Goal: Navigation & Orientation: Find specific page/section

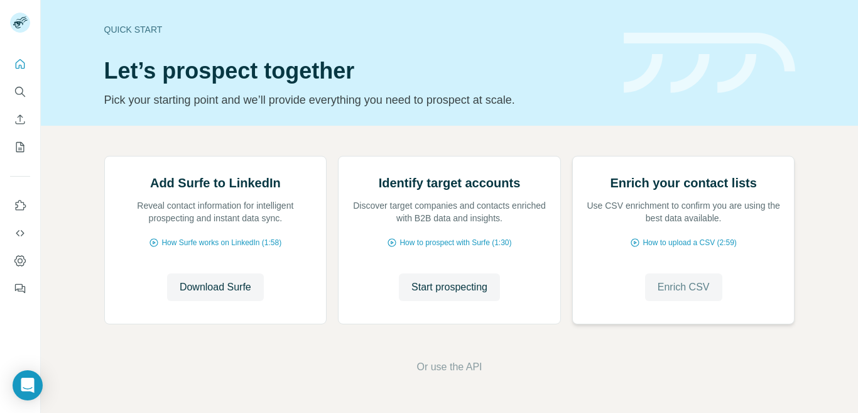
click at [694, 286] on span "Enrich CSV" at bounding box center [684, 287] width 52 height 15
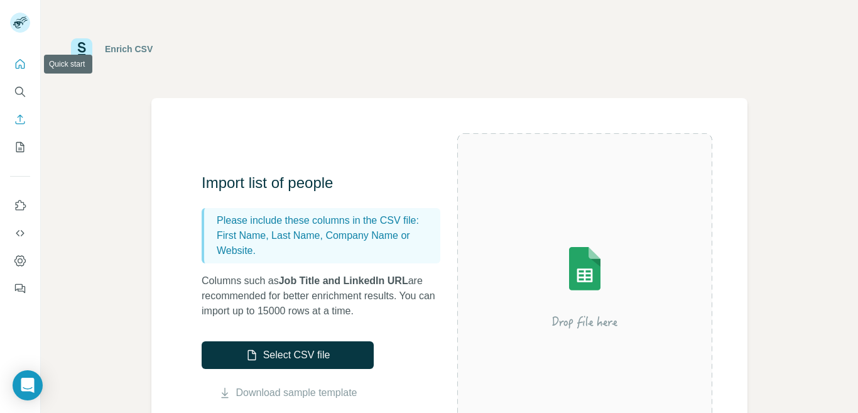
click at [24, 65] on icon "Quick start" at bounding box center [20, 63] width 9 height 9
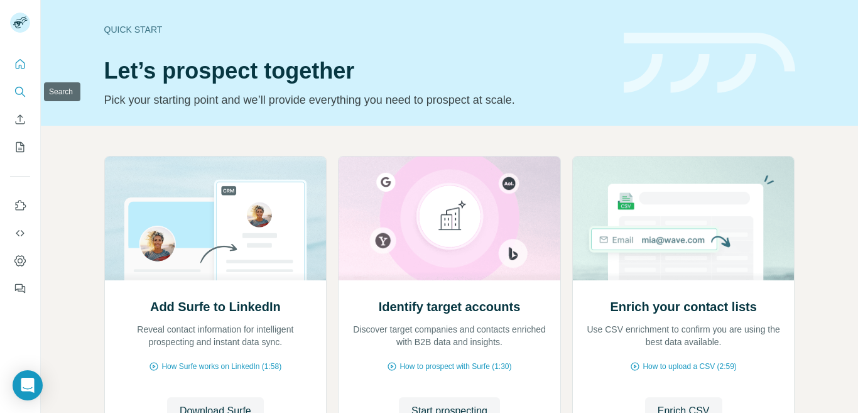
click at [22, 89] on icon "Search" at bounding box center [19, 91] width 8 height 8
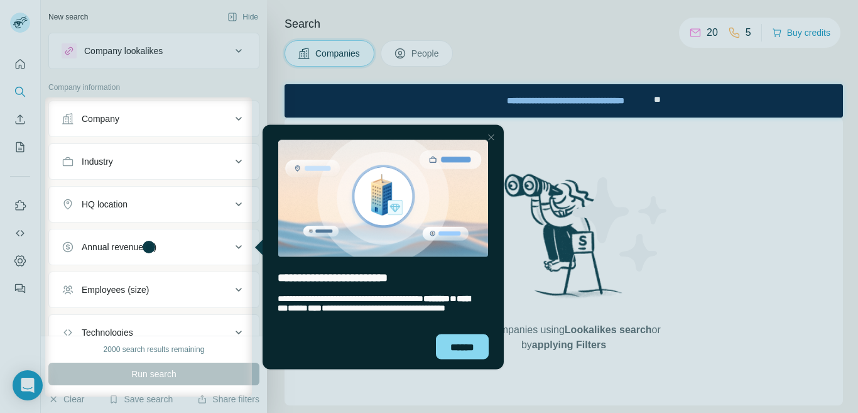
click at [490, 134] on div at bounding box center [491, 136] width 15 height 15
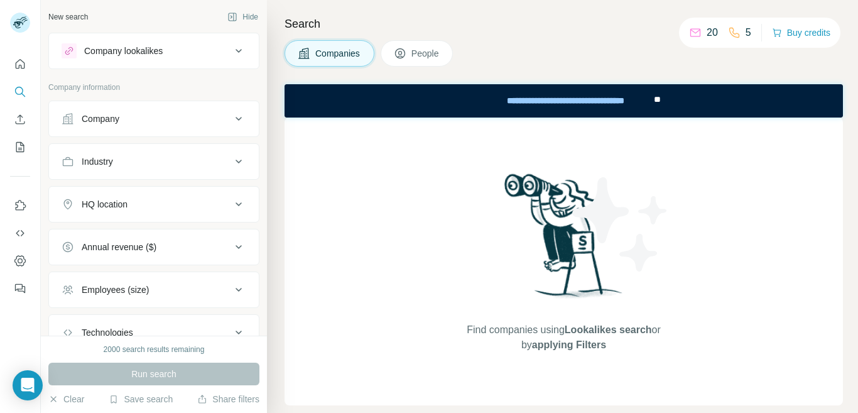
click at [437, 53] on span "People" at bounding box center [425, 53] width 29 height 13
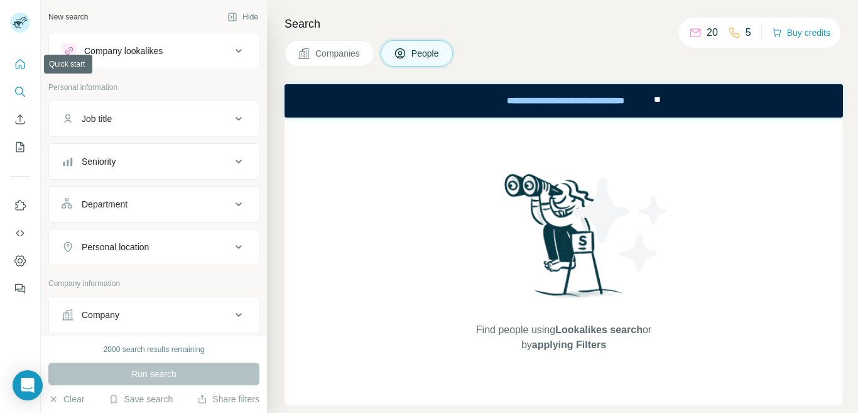
click at [23, 67] on icon "Quick start" at bounding box center [20, 64] width 13 height 13
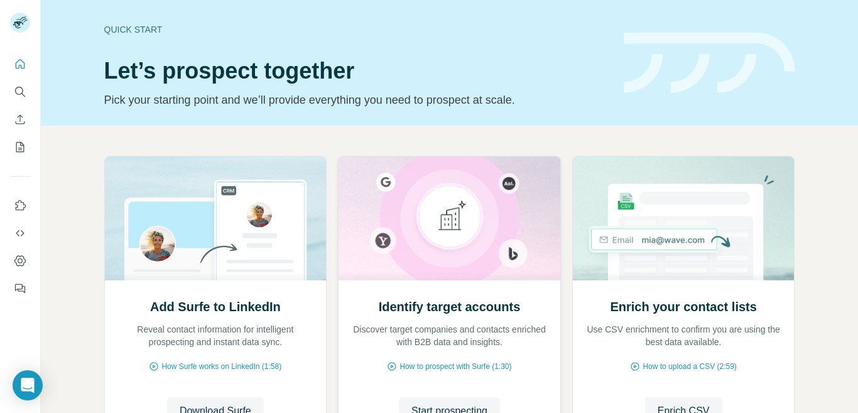
scroll to position [116, 0]
